Goal: Download file/media

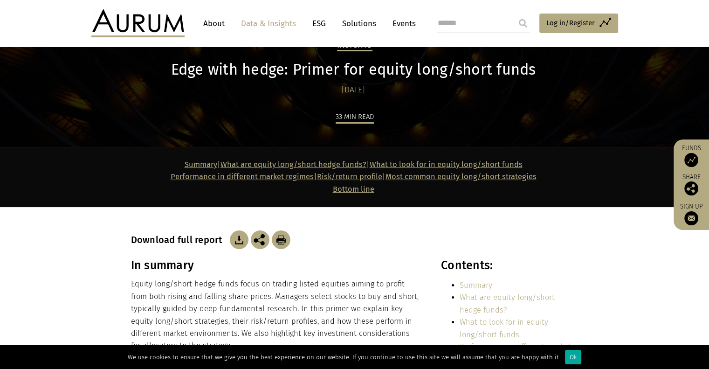
scroll to position [52, 0]
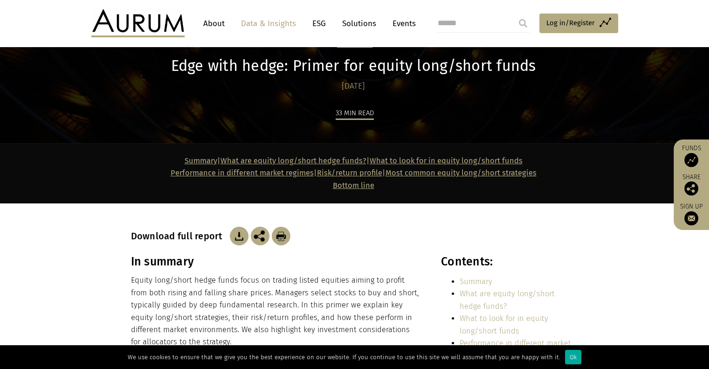
click at [263, 175] on link "Performance in different market regimes" at bounding box center [242, 172] width 143 height 9
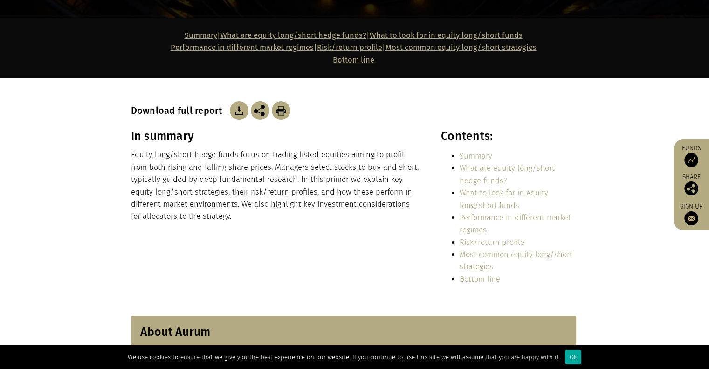
scroll to position [0, 0]
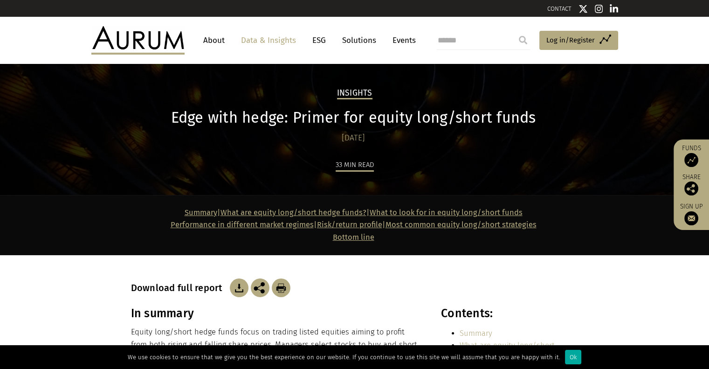
click at [269, 41] on link "Data & Insights" at bounding box center [268, 40] width 64 height 17
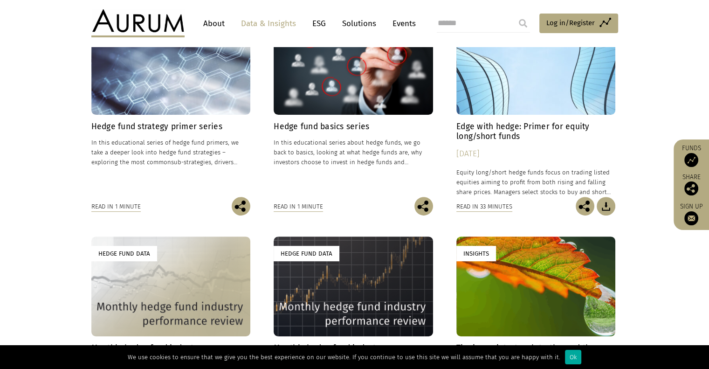
scroll to position [329, 0]
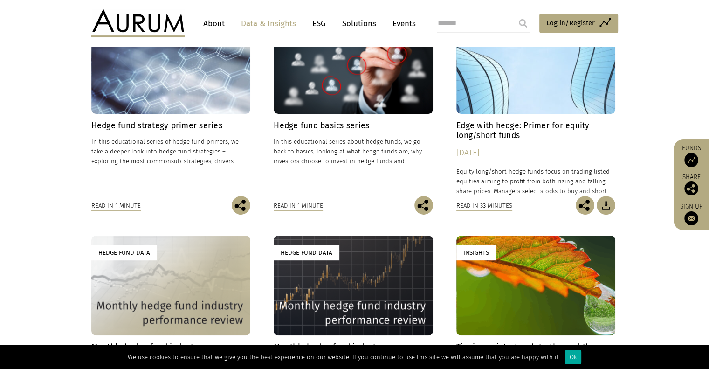
click at [492, 134] on h4 "Edge with hedge: Primer for equity long/short funds" at bounding box center [535, 131] width 159 height 20
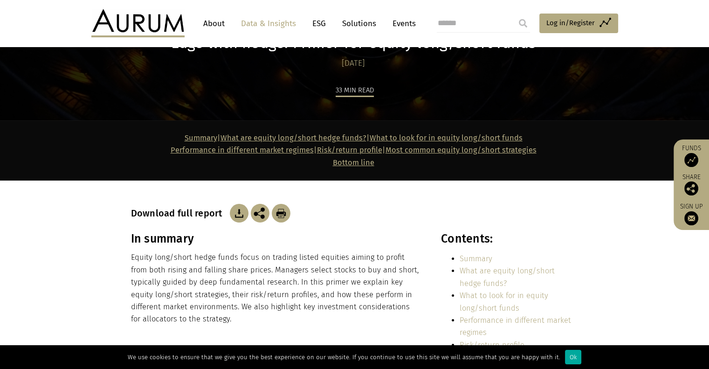
scroll to position [76, 0]
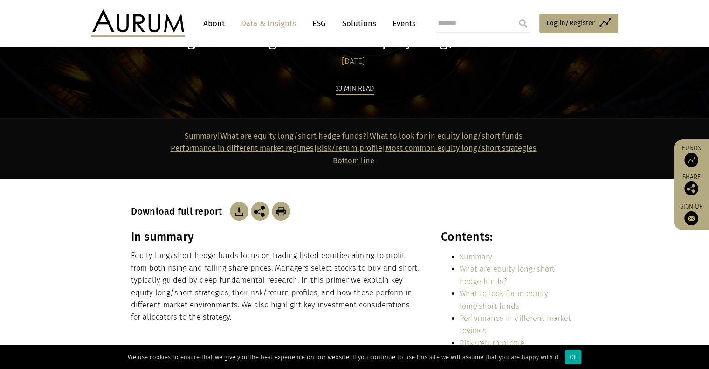
click at [233, 212] on img at bounding box center [239, 211] width 19 height 19
click at [383, 296] on p "Equity long/short hedge funds focus on trading listed equities aiming to profit…" at bounding box center [276, 286] width 290 height 74
click at [243, 328] on div "In summary Equity long/short hedge funds focus on trading listed equities aimin…" at bounding box center [355, 311] width 466 height 163
